Goal: Task Accomplishment & Management: Use online tool/utility

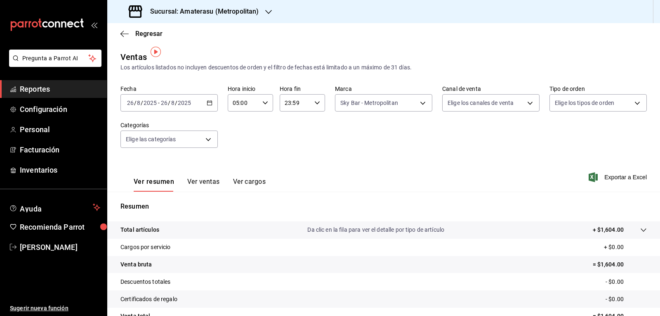
scroll to position [5, 0]
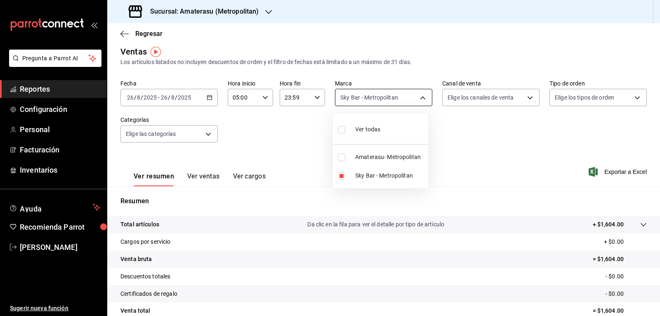
click at [366, 94] on body "Pregunta a Parrot AI Reportes Configuración Personal Facturación Inventarios Ay…" at bounding box center [330, 158] width 660 height 316
click at [361, 178] on span "Sky Bar - Metropolitan" at bounding box center [390, 175] width 70 height 9
checkbox input "false"
click at [343, 159] on input "checkbox" at bounding box center [341, 157] width 7 height 7
checkbox input "true"
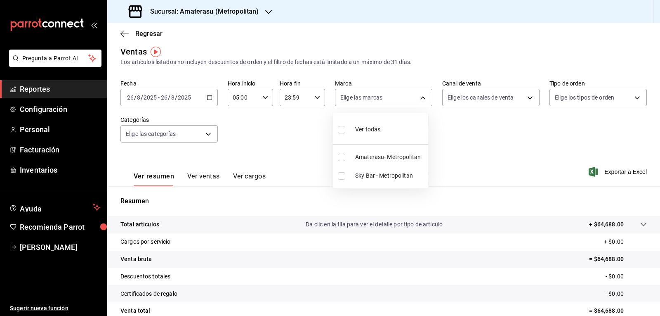
type input "e4cd7fcb-d45b-43ae-a99f-ad4ccfcd9032"
click at [476, 161] on div at bounding box center [330, 158] width 660 height 316
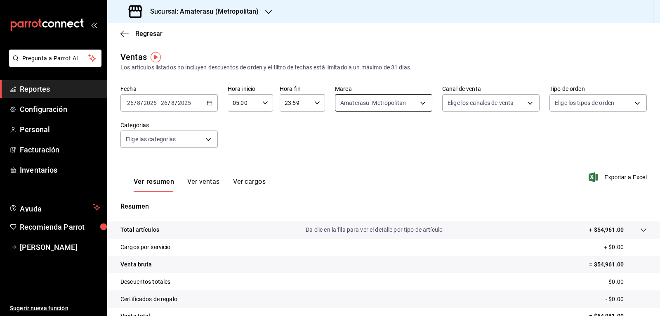
click at [373, 108] on body "Pregunta a Parrot AI Reportes Configuración Personal Facturación Inventarios Ay…" at bounding box center [330, 158] width 660 height 316
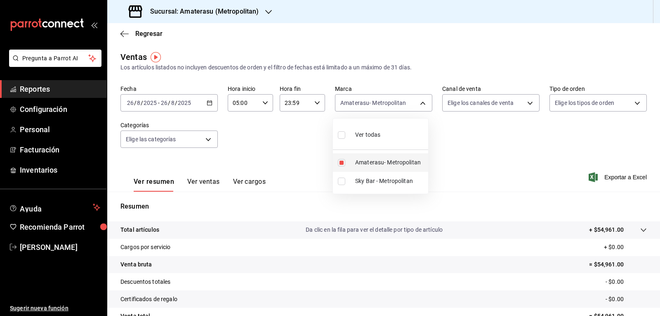
click at [350, 160] on li "Amaterasu- Metropolitan" at bounding box center [380, 162] width 95 height 19
checkbox input "false"
click at [338, 182] on input "checkbox" at bounding box center [341, 180] width 7 height 7
checkbox input "true"
type input "f3afaab8-8c3d-4e49-a299-af9bdf6027b2"
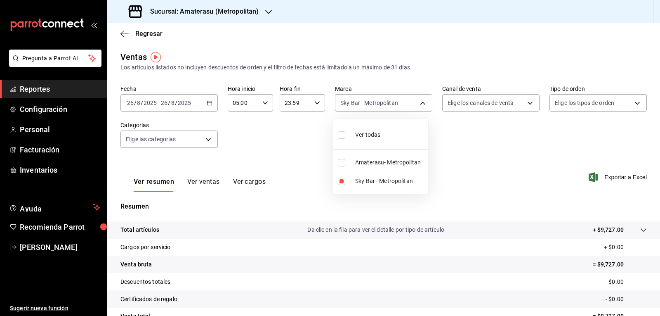
click at [445, 169] on div at bounding box center [330, 158] width 660 height 316
click at [445, 169] on div "Ver resumen Ver ventas Ver cargos Exportar a Excel" at bounding box center [383, 175] width 553 height 34
click at [347, 175] on div "Ver resumen Ver ventas Ver cargos Exportar a Excel" at bounding box center [383, 175] width 553 height 34
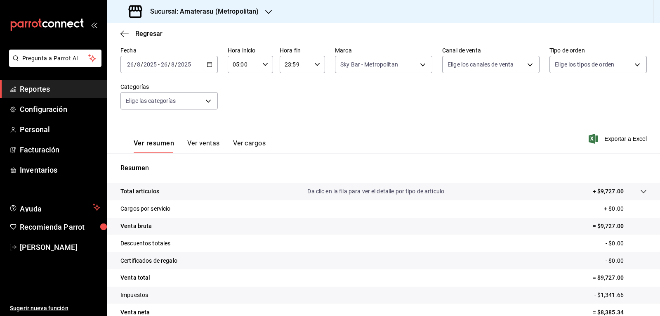
scroll to position [80, 0]
